Goal: Task Accomplishment & Management: Use online tool/utility

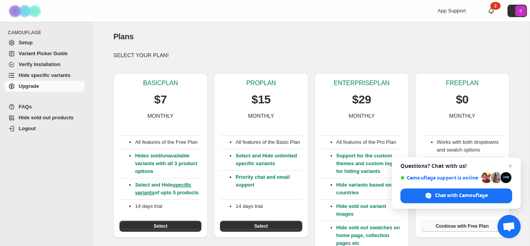
click at [468, 227] on span "Continue with Free Plan" at bounding box center [462, 226] width 53 height 6
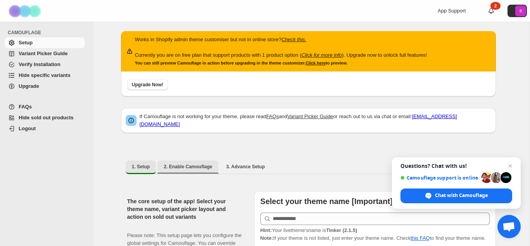
click at [190, 163] on span "2. Enable Camouflage" at bounding box center [188, 166] width 49 height 6
select select "**********"
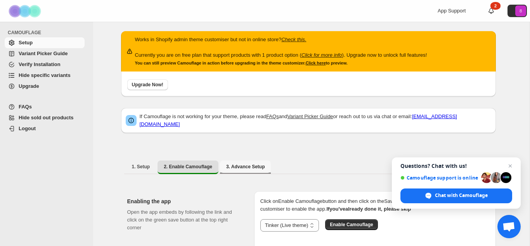
drag, startPoint x: 231, startPoint y: 165, endPoint x: 221, endPoint y: 165, distance: 10.1
click at [231, 165] on button "3. Advance Setup" at bounding box center [245, 166] width 51 height 12
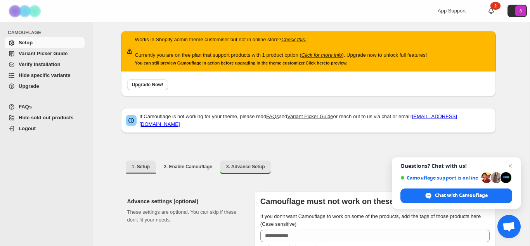
click at [142, 163] on span "1. Setup" at bounding box center [141, 166] width 18 height 6
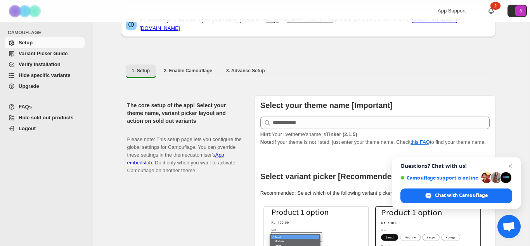
scroll to position [98, 0]
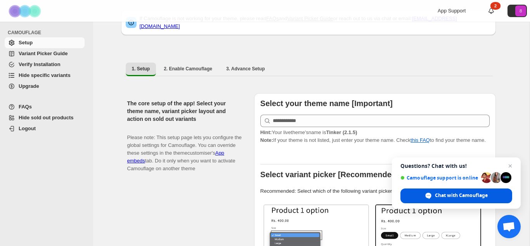
click at [451, 196] on span "Chat with Camouflage" at bounding box center [461, 195] width 53 height 7
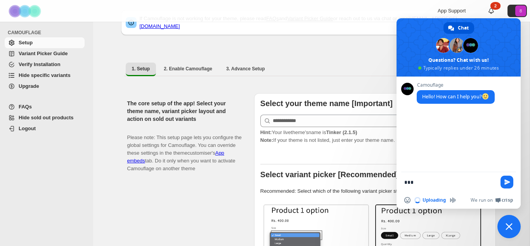
type textarea "***"
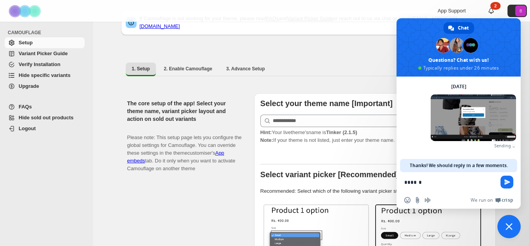
scroll to position [20, 0]
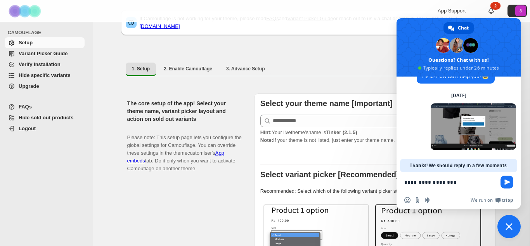
type textarea "**********"
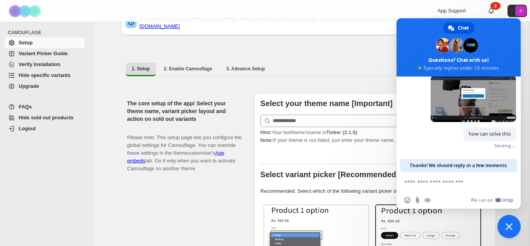
scroll to position [36, 0]
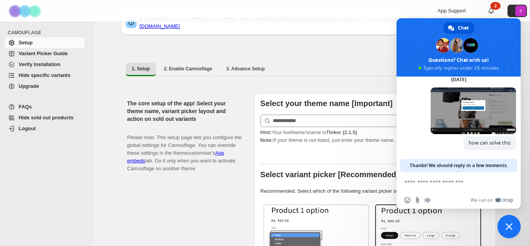
click at [465, 46] on span at bounding box center [471, 45] width 15 height 15
click at [437, 45] on span at bounding box center [444, 45] width 15 height 15
click at [441, 42] on span at bounding box center [444, 45] width 15 height 15
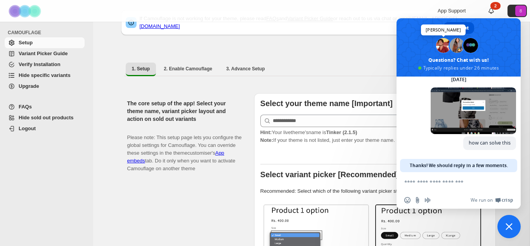
click at [441, 42] on span at bounding box center [444, 45] width 15 height 15
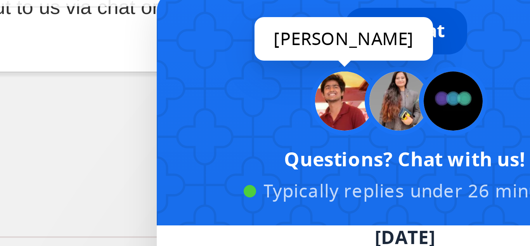
click at [444, 46] on span at bounding box center [444, 45] width 15 height 15
click at [473, 45] on span at bounding box center [471, 45] width 15 height 15
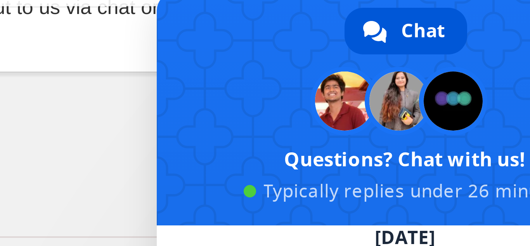
click at [475, 44] on span at bounding box center [471, 45] width 15 height 15
click at [471, 46] on span at bounding box center [471, 45] width 15 height 15
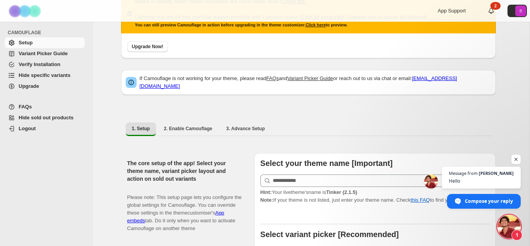
scroll to position [0, 0]
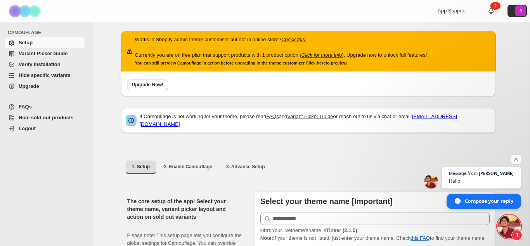
click at [485, 202] on span "Compose your reply" at bounding box center [489, 201] width 49 height 14
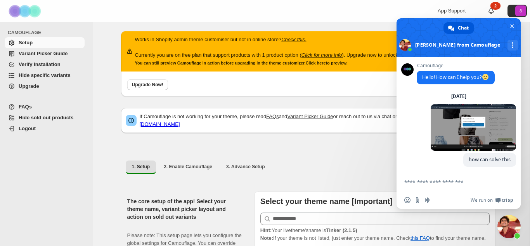
scroll to position [53, 0]
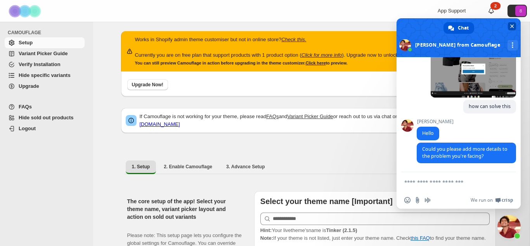
click at [512, 26] on span "Close chat" at bounding box center [513, 26] width 4 height 4
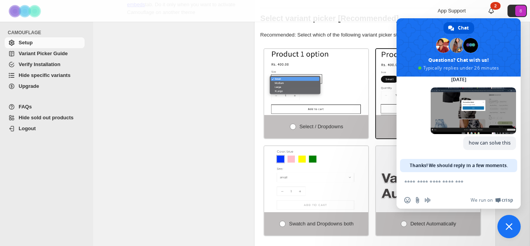
scroll to position [257, 0]
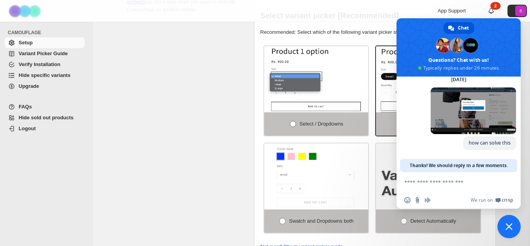
click at [300, 121] on span "Select / Dropdowns" at bounding box center [322, 124] width 44 height 6
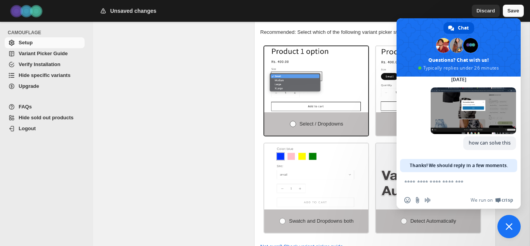
click at [300, 121] on span "Select / Dropdowns" at bounding box center [322, 124] width 44 height 6
click at [293, 124] on label "Select / Dropdowns" at bounding box center [316, 123] width 104 height 23
click at [229, 128] on div "The core setup of the app! Select your theme name, variant picker layout and ac…" at bounding box center [187, 95] width 121 height 322
drag, startPoint x: 450, startPoint y: 86, endPoint x: 381, endPoint y: 97, distance: 70.5
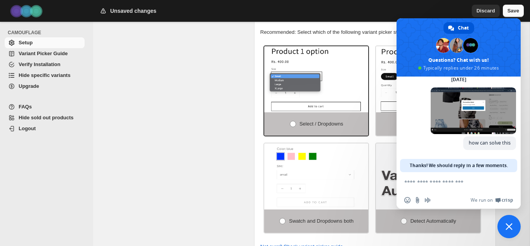
drag, startPoint x: 406, startPoint y: 24, endPoint x: 427, endPoint y: 41, distance: 27.1
click at [422, 43] on span at bounding box center [459, 47] width 124 height 58
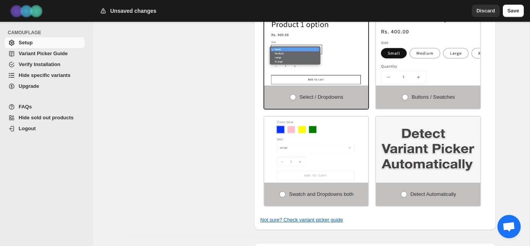
scroll to position [283, 0]
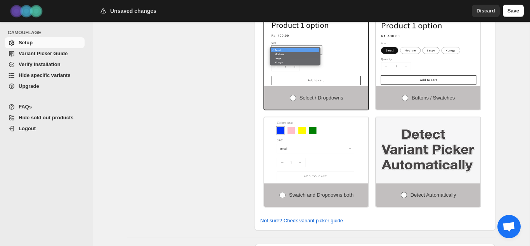
click at [427, 197] on label "Detect Automatically" at bounding box center [428, 194] width 104 height 23
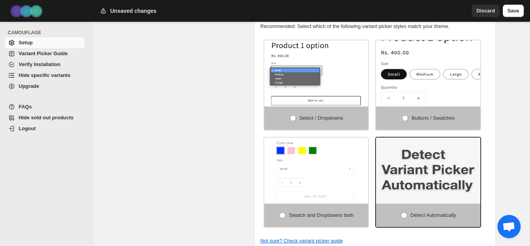
scroll to position [260, 0]
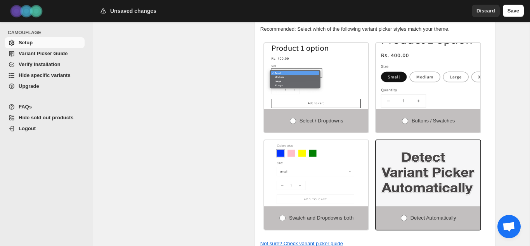
click at [421, 87] on img at bounding box center [452, 80] width 157 height 99
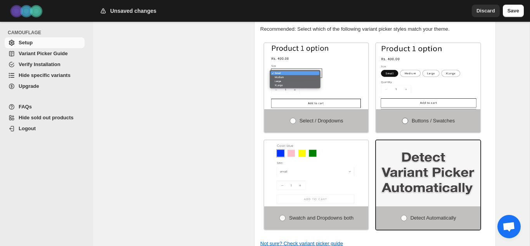
click at [404, 118] on span at bounding box center [405, 121] width 6 height 6
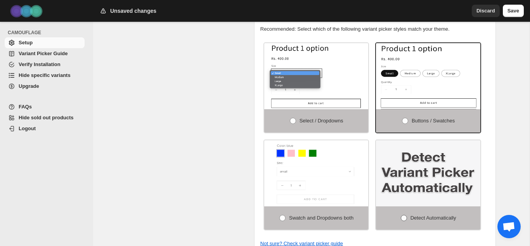
click at [403, 217] on span at bounding box center [404, 217] width 7 height 7
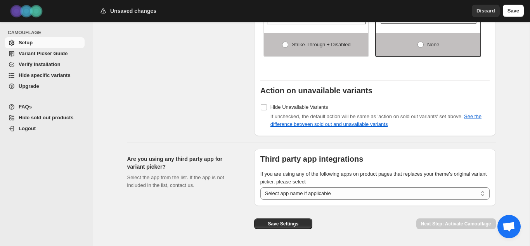
scroll to position [717, 0]
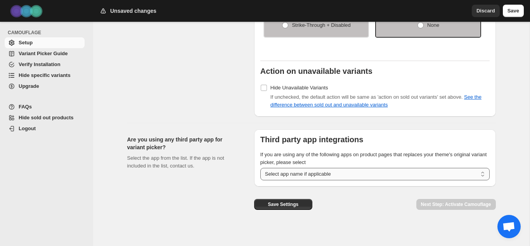
click at [371, 168] on select "**********" at bounding box center [376, 174] width 230 height 12
click at [371, 208] on div "Save Settings Next Step: Activate Camouflage" at bounding box center [372, 198] width 248 height 36
click at [298, 203] on button "Save Settings" at bounding box center [283, 204] width 58 height 11
click at [301, 205] on button "Save Settings" at bounding box center [283, 204] width 58 height 11
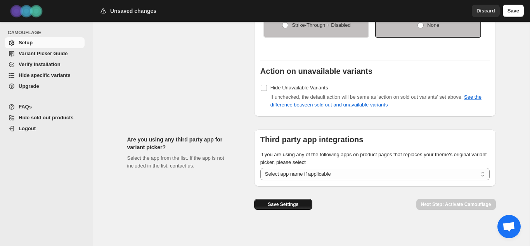
click at [296, 205] on button "Save Settings" at bounding box center [283, 204] width 58 height 11
drag, startPoint x: 517, startPoint y: 18, endPoint x: 517, endPoint y: 0, distance: 18.3
click at [517, 11] on div "Unsaved changes Discard Save" at bounding box center [311, 11] width 437 height 22
click at [514, 10] on span "Save" at bounding box center [514, 11] width 12 height 8
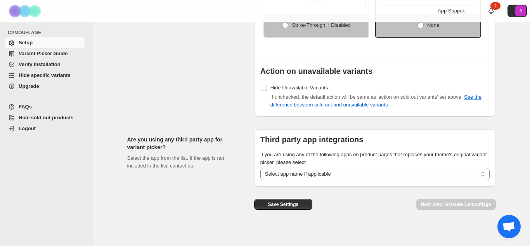
click at [67, 53] on span "Variant Picker Guide" at bounding box center [51, 54] width 64 height 8
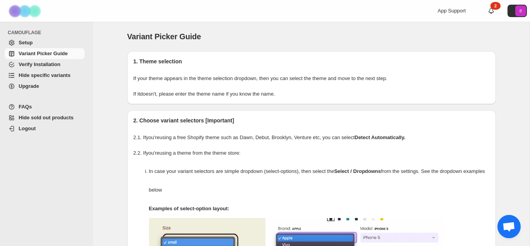
scroll to position [36, 0]
